Goal: Information Seeking & Learning: Learn about a topic

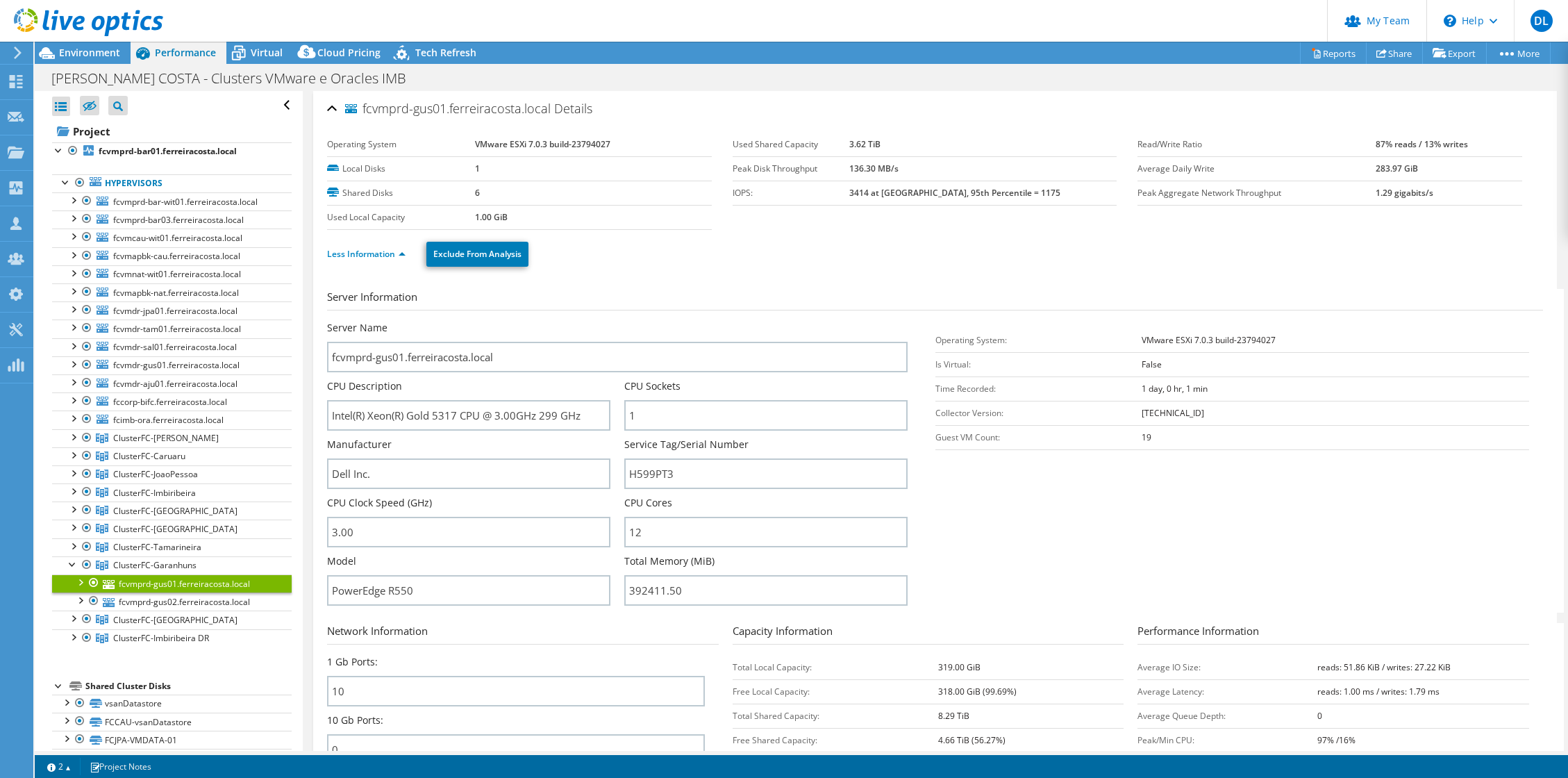
select select "USD"
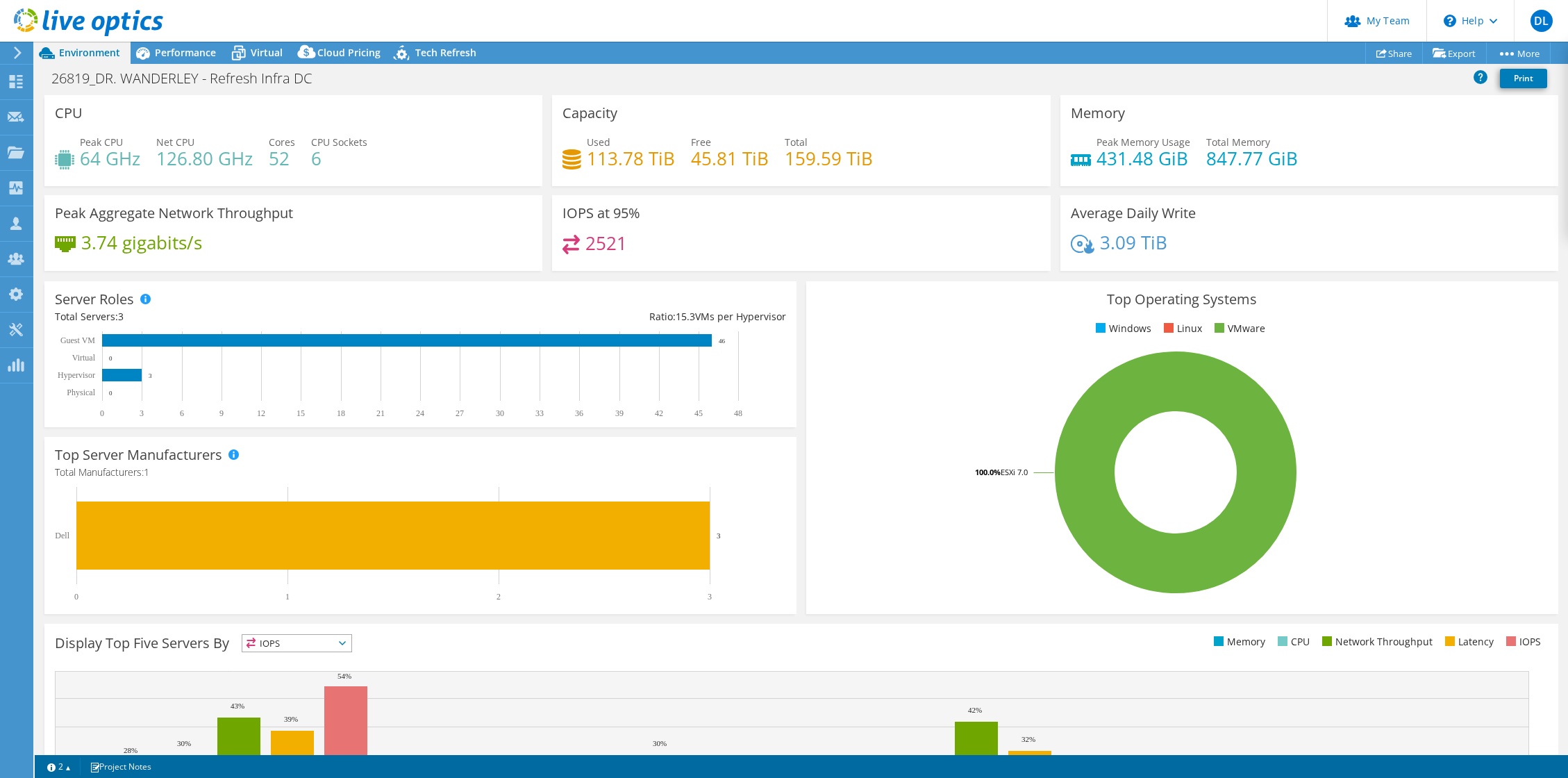
select select "USEast"
select select "USD"
click at [109, 16] on use at bounding box center [88, 23] width 150 height 28
click at [758, 0] on header "DL Partner Team Admin Douglas Landberg douglas@ilandsolucoes.com.br iLand Soluç…" at bounding box center [784, 21] width 1568 height 42
click at [180, 48] on span "Performance" at bounding box center [185, 52] width 61 height 13
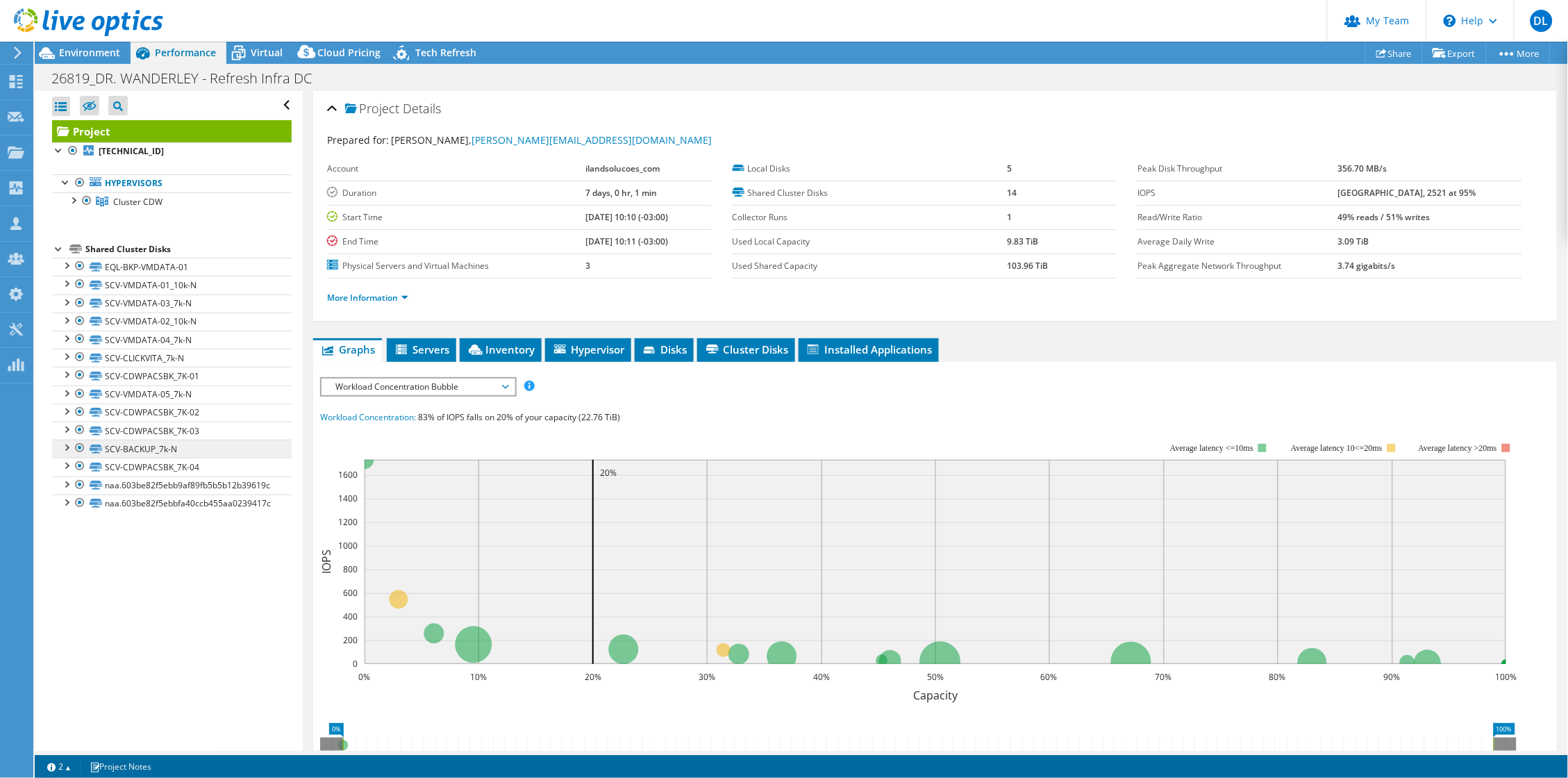
click at [125, 458] on link "SCV-BACKUP_7k-N" at bounding box center [171, 448] width 240 height 18
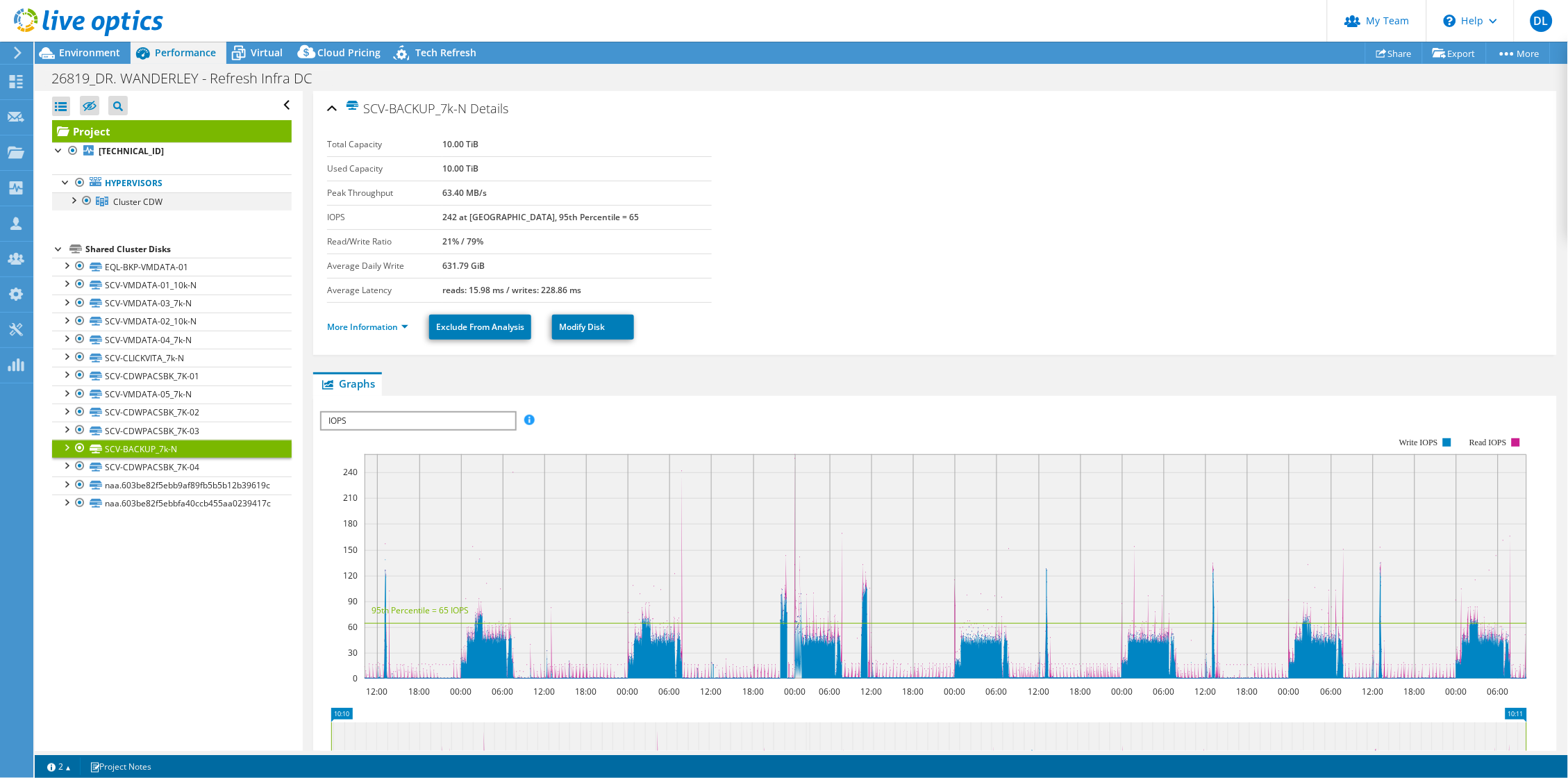
click at [76, 205] on div at bounding box center [73, 199] width 14 height 14
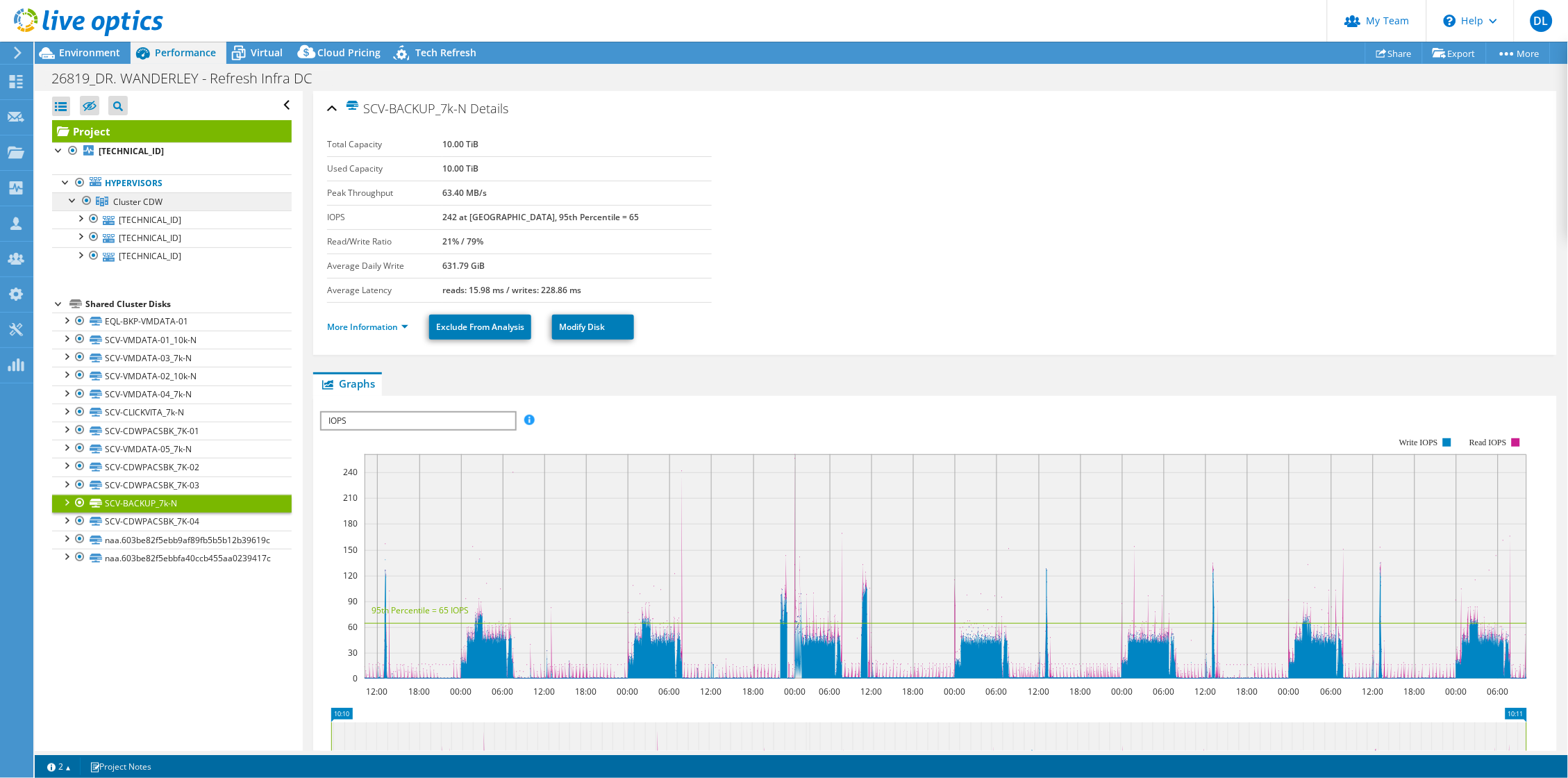
click at [119, 205] on span "Cluster CDW" at bounding box center [138, 202] width 49 height 12
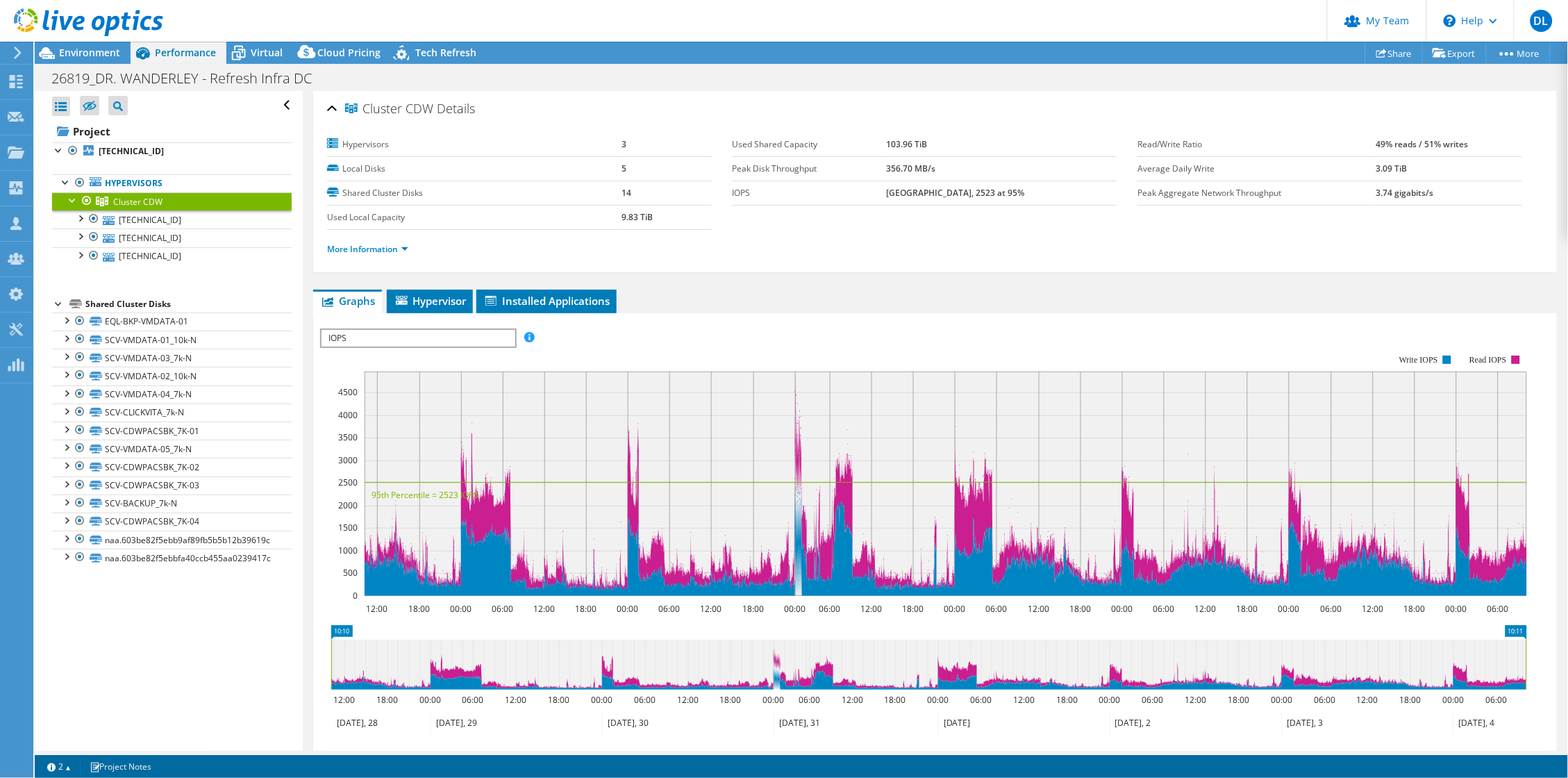
click at [413, 342] on span "IOPS" at bounding box center [418, 338] width 192 height 16
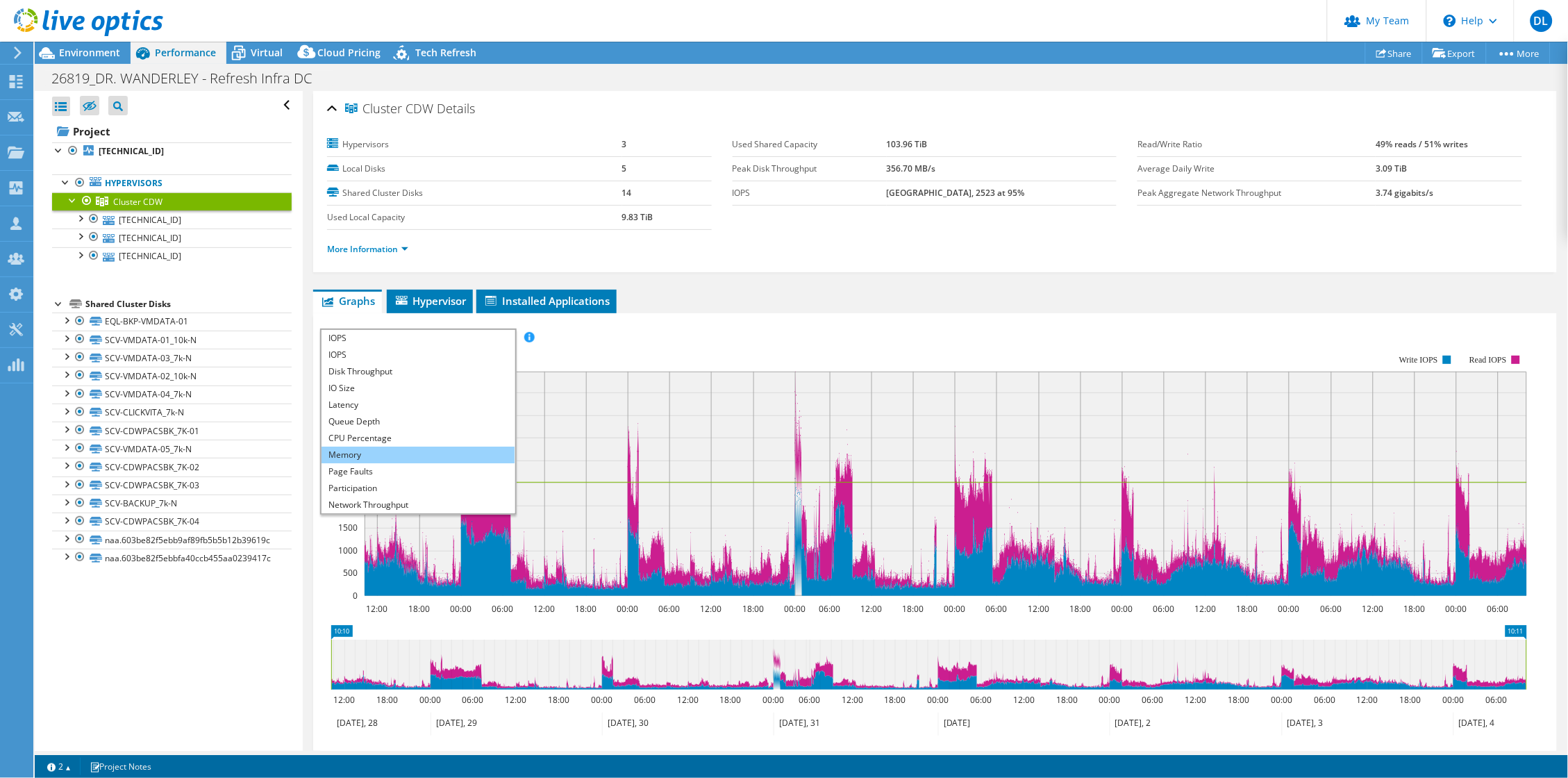
click at [372, 463] on li "Memory" at bounding box center [418, 454] width 192 height 16
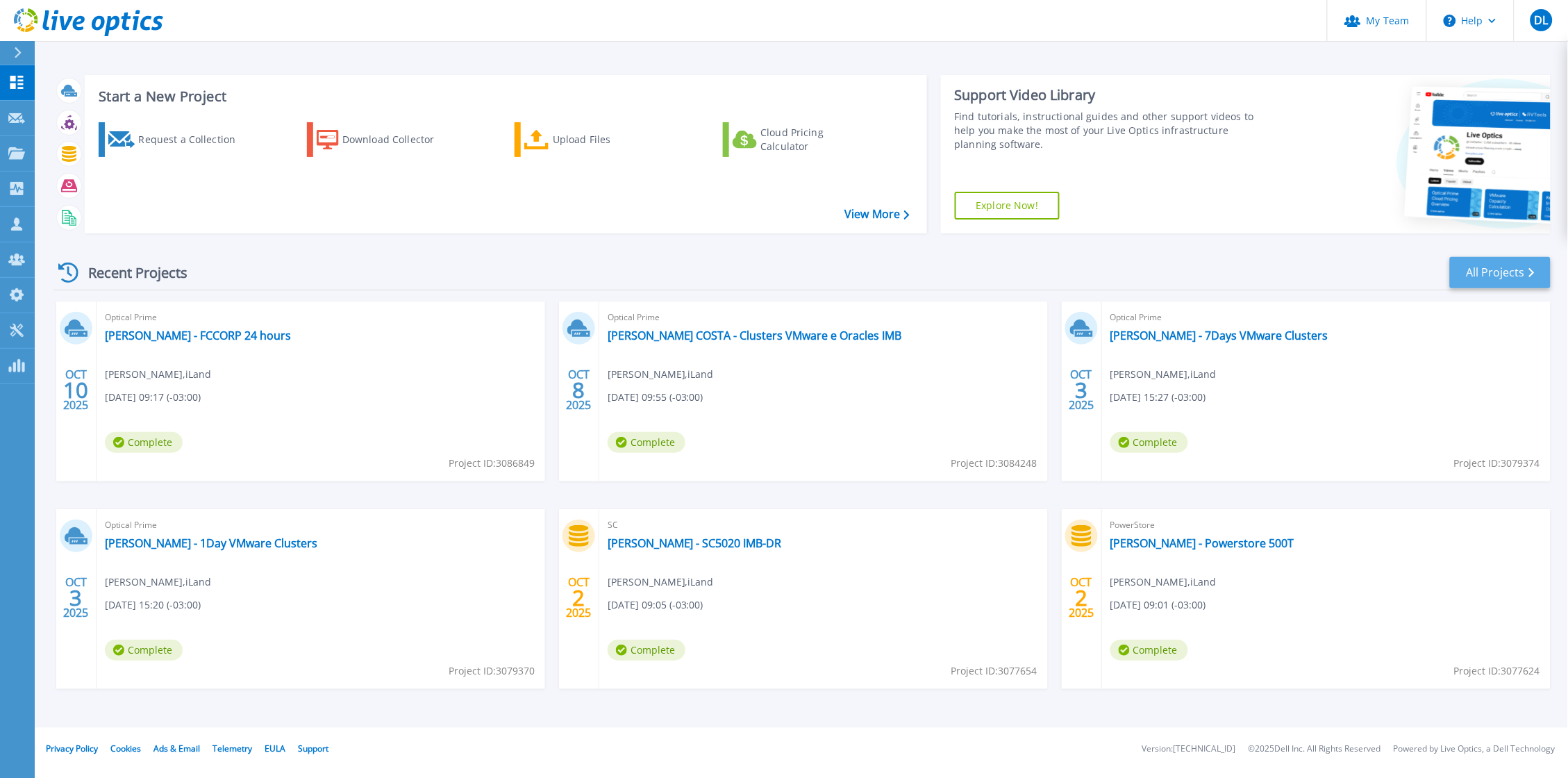
click at [1511, 265] on link "All Projects" at bounding box center [1501, 273] width 100 height 31
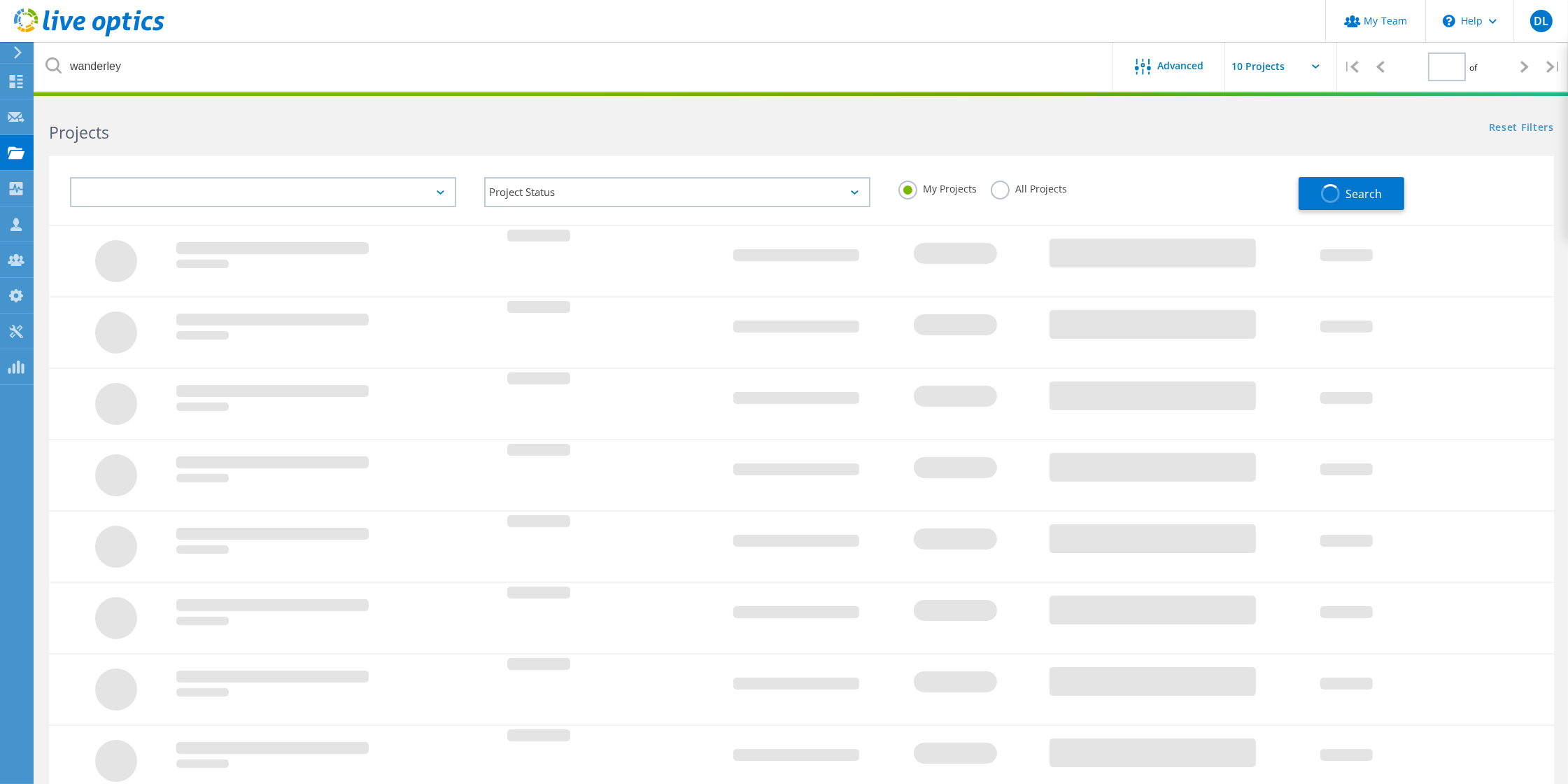
type input "1"
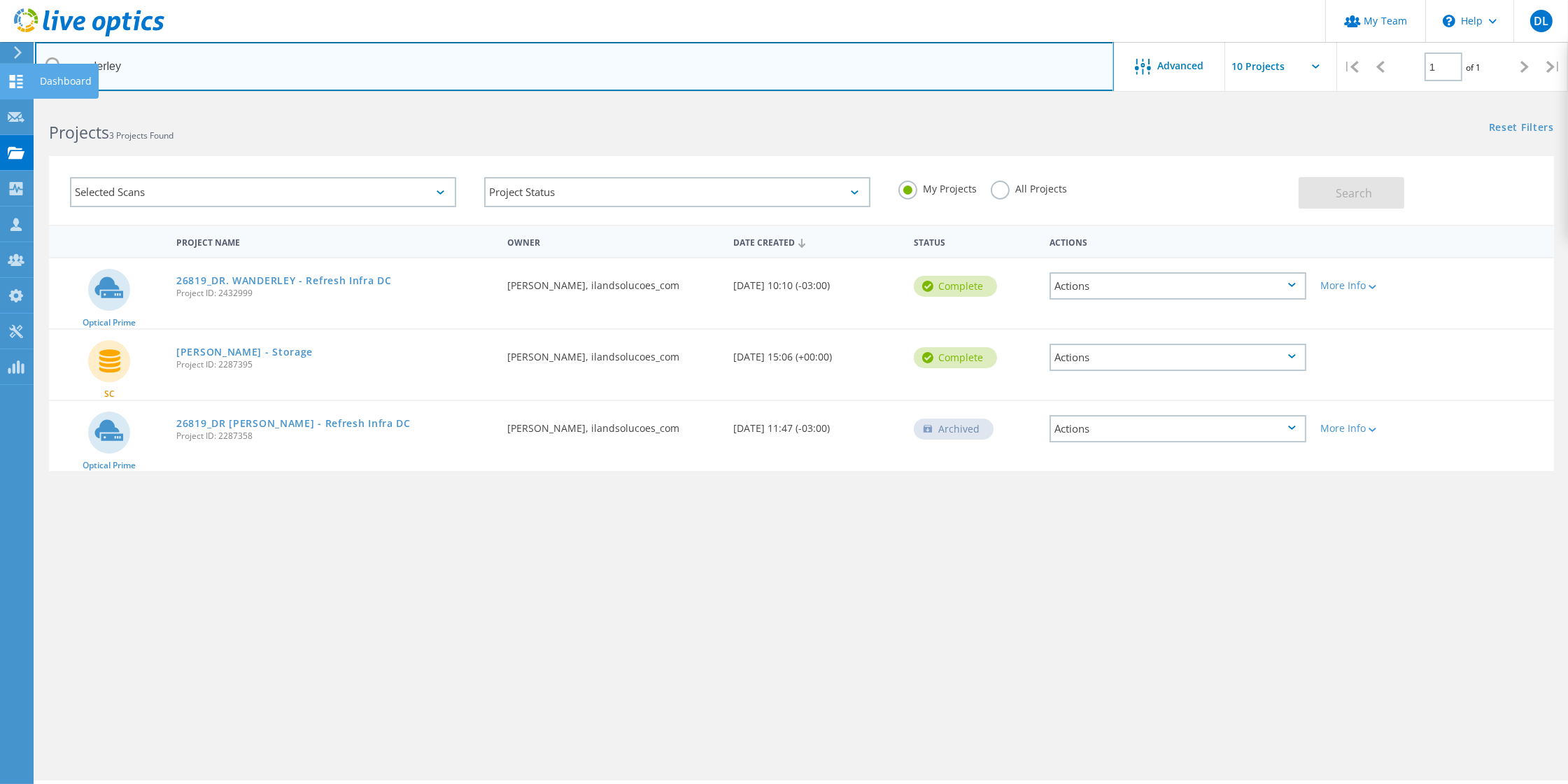
drag, startPoint x: 141, startPoint y: 69, endPoint x: 13, endPoint y: 69, distance: 128.0
click at [13, 101] on div "My Team \n Help Explore Helpful Articles Contact Support DL Partner Team Admin …" at bounding box center [784, 461] width 1568 height 721
drag, startPoint x: 157, startPoint y: 69, endPoint x: 11, endPoint y: 62, distance: 146.2
click at [11, 101] on div "My Team \n Help Explore Helpful Articles Contact Support DL Partner Team Admin …" at bounding box center [784, 461] width 1568 height 721
type input "VSF"
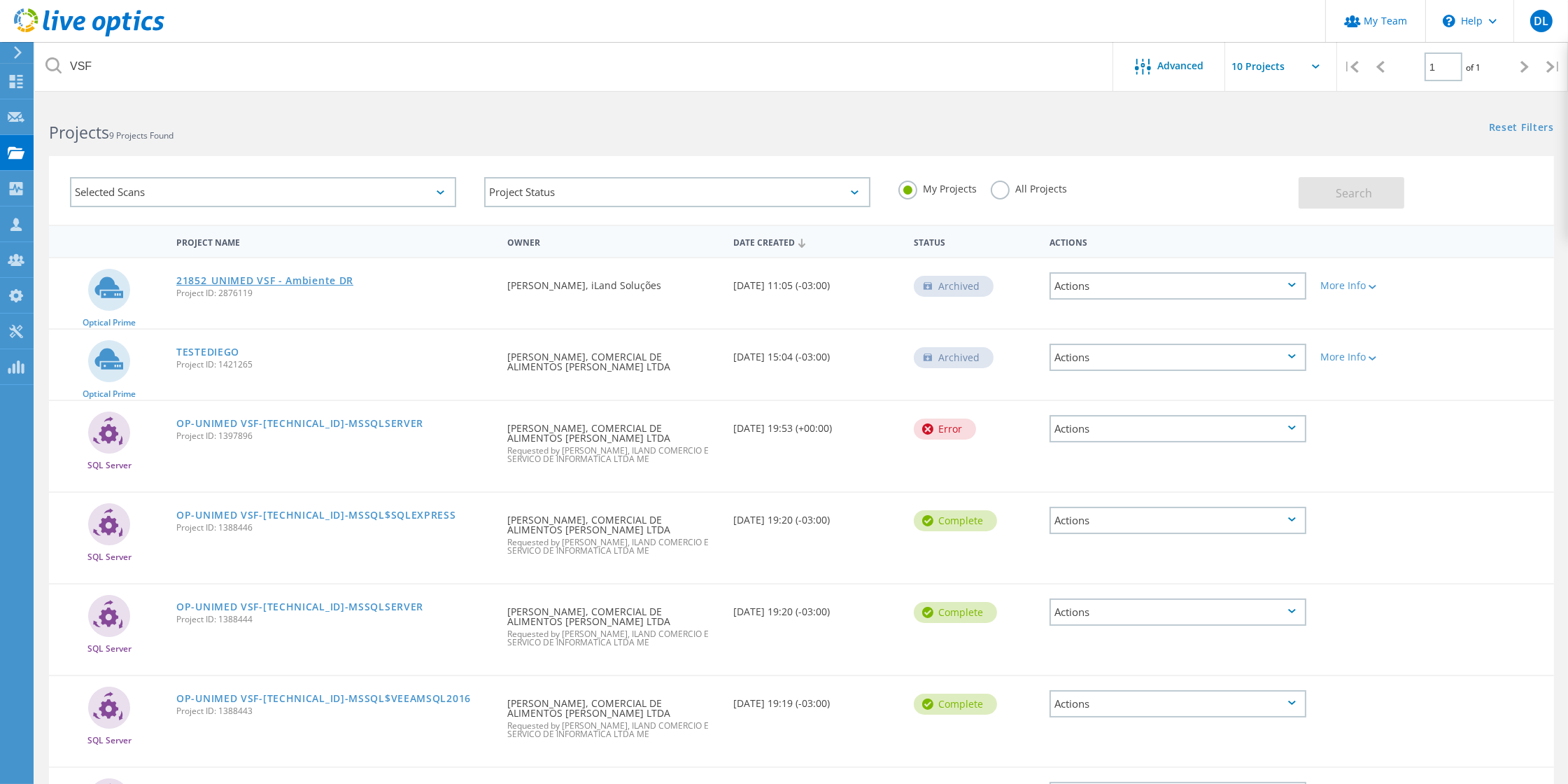
click at [264, 278] on link "21852_UNIMED VSF - Ambiente DR" at bounding box center [264, 280] width 177 height 10
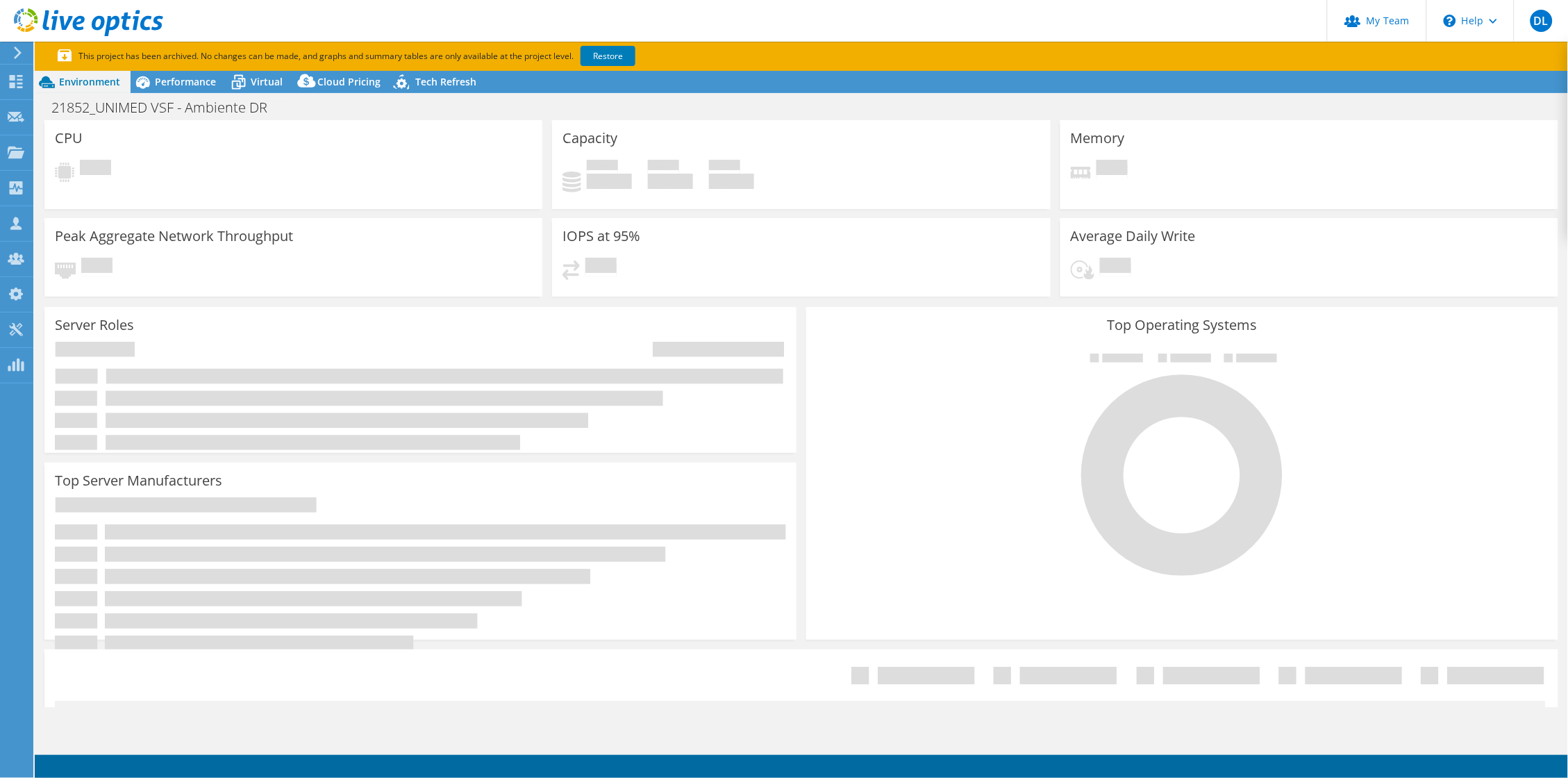
select select "USD"
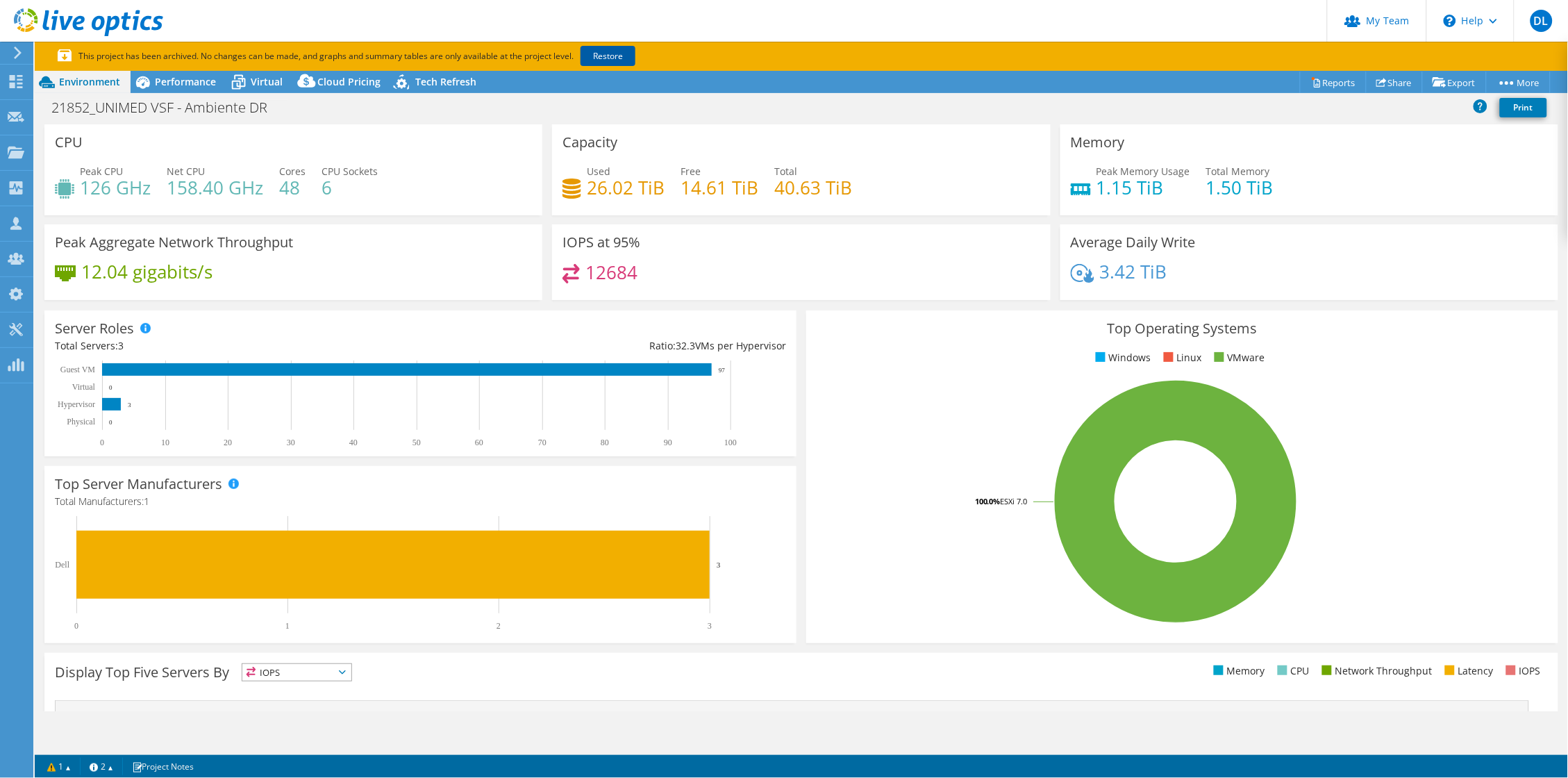
click at [621, 56] on link "Restore" at bounding box center [607, 55] width 55 height 20
click at [187, 86] on span "Performance" at bounding box center [185, 81] width 61 height 13
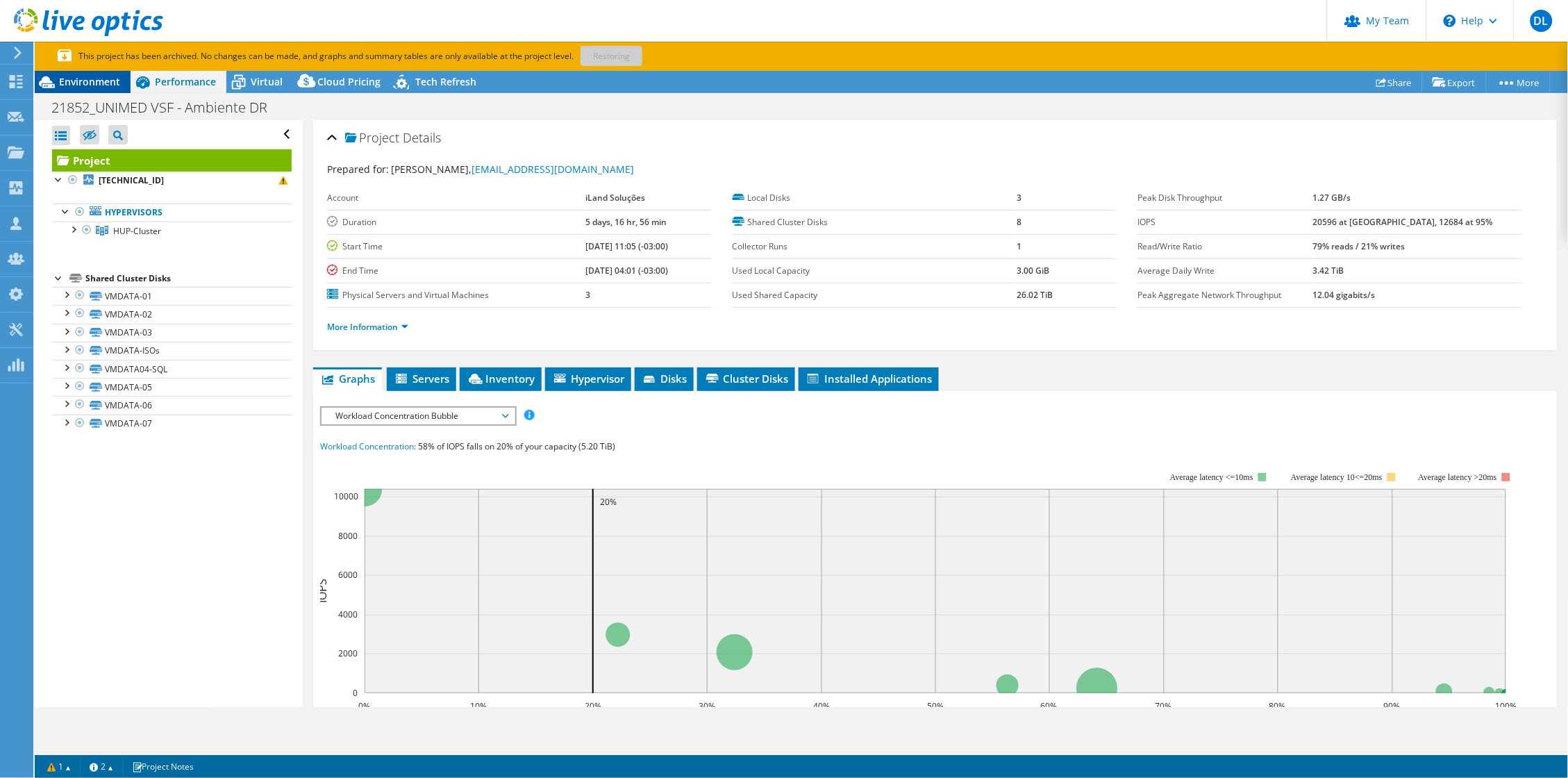
click at [93, 80] on span "Environment" at bounding box center [89, 81] width 61 height 13
